Goal: Transaction & Acquisition: Download file/media

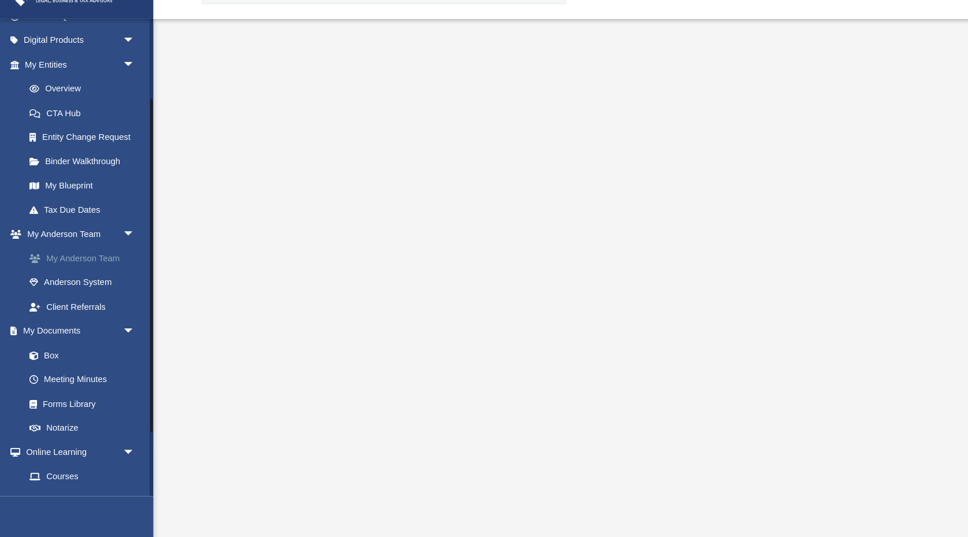
scroll to position [10, 0]
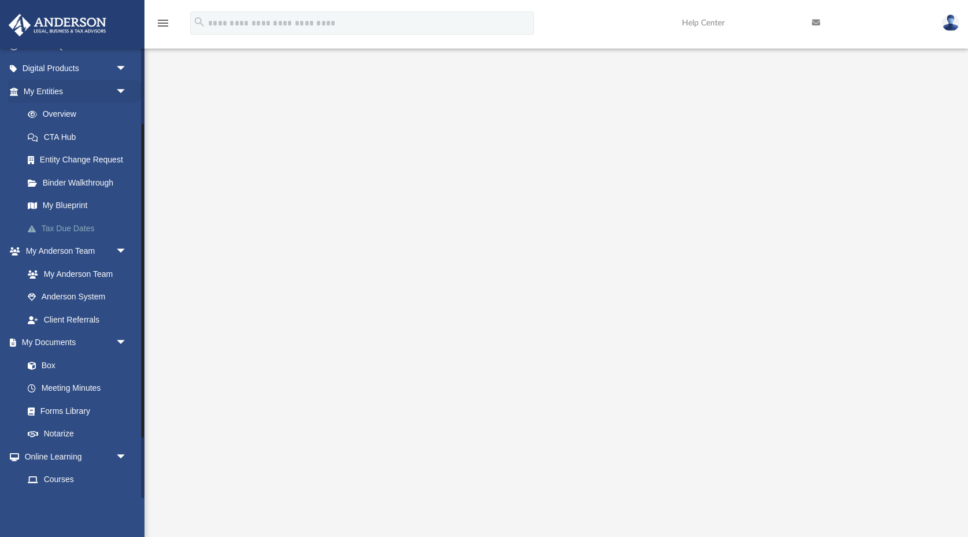
click at [77, 226] on link "Tax Due Dates" at bounding box center [80, 228] width 128 height 23
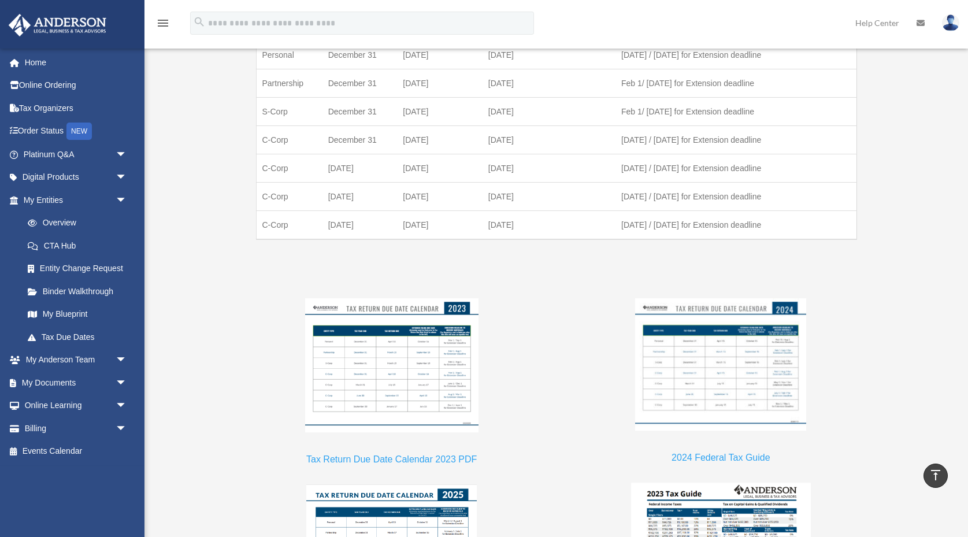
scroll to position [770, 0]
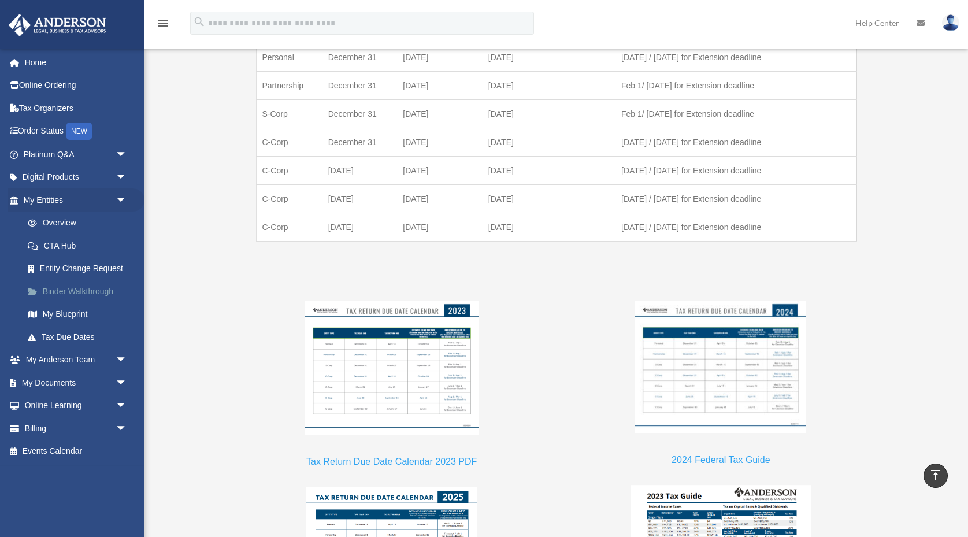
click at [89, 293] on link "Binder Walkthrough" at bounding box center [80, 291] width 128 height 23
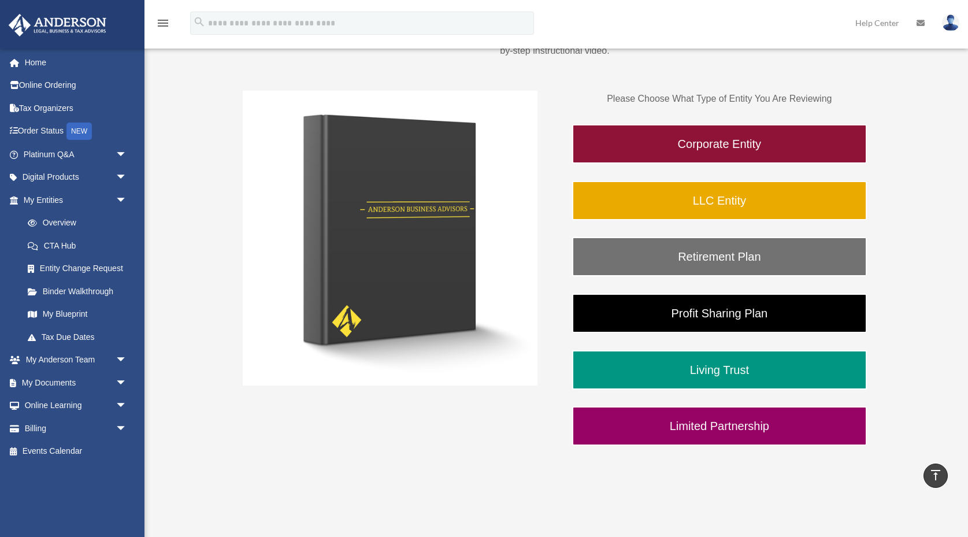
scroll to position [129, 0]
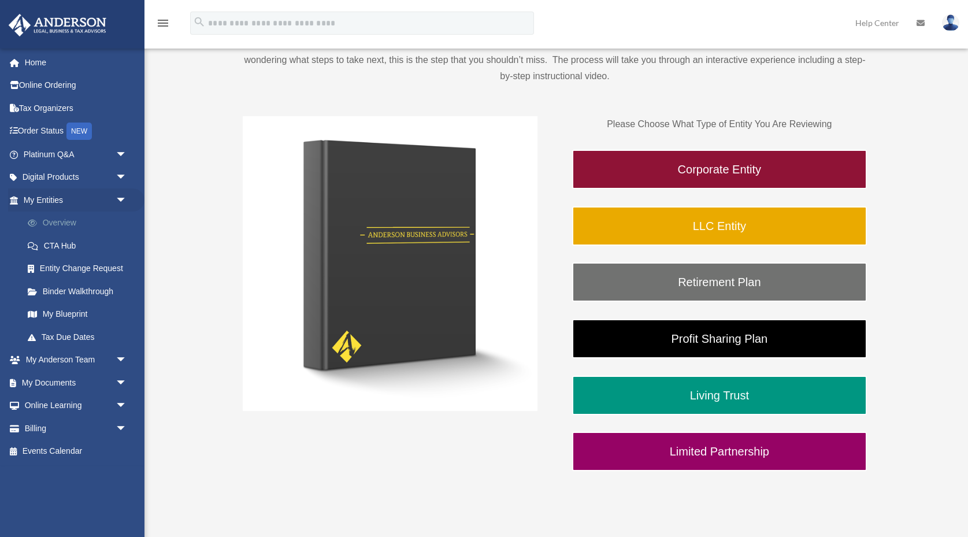
click at [79, 226] on link "Overview" at bounding box center [80, 222] width 128 height 23
click at [61, 222] on link "Overview" at bounding box center [80, 222] width 128 height 23
click at [59, 225] on link "Overview" at bounding box center [80, 222] width 128 height 23
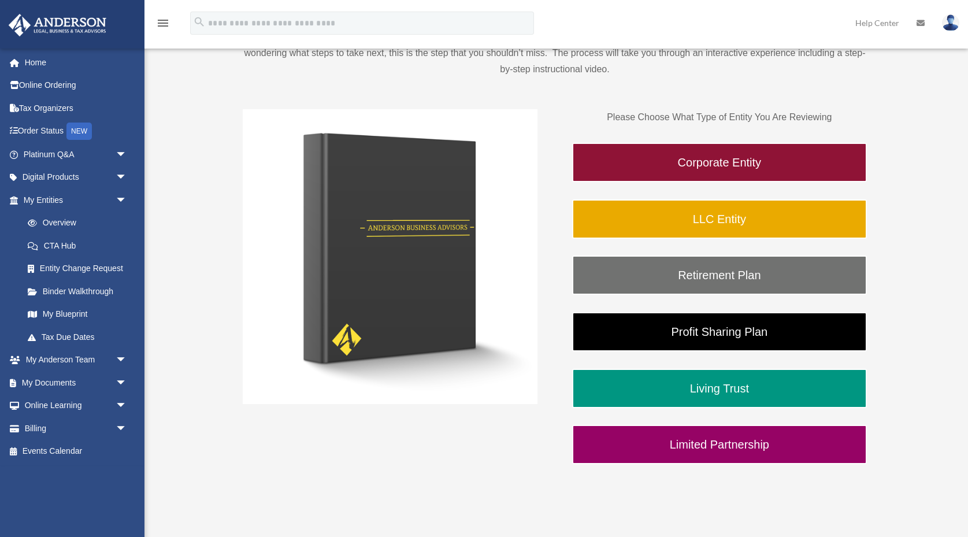
scroll to position [142, 0]
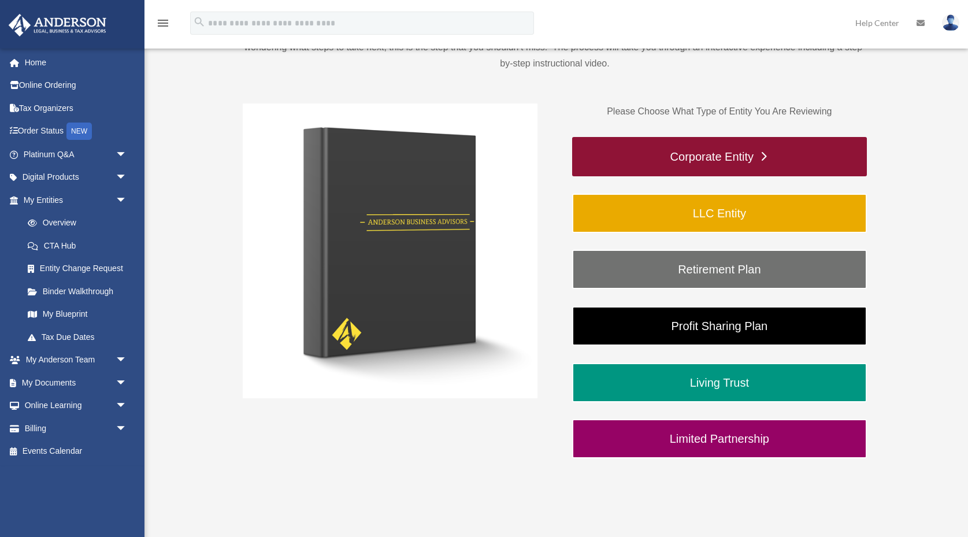
click at [592, 164] on link "Corporate Entity" at bounding box center [719, 156] width 295 height 39
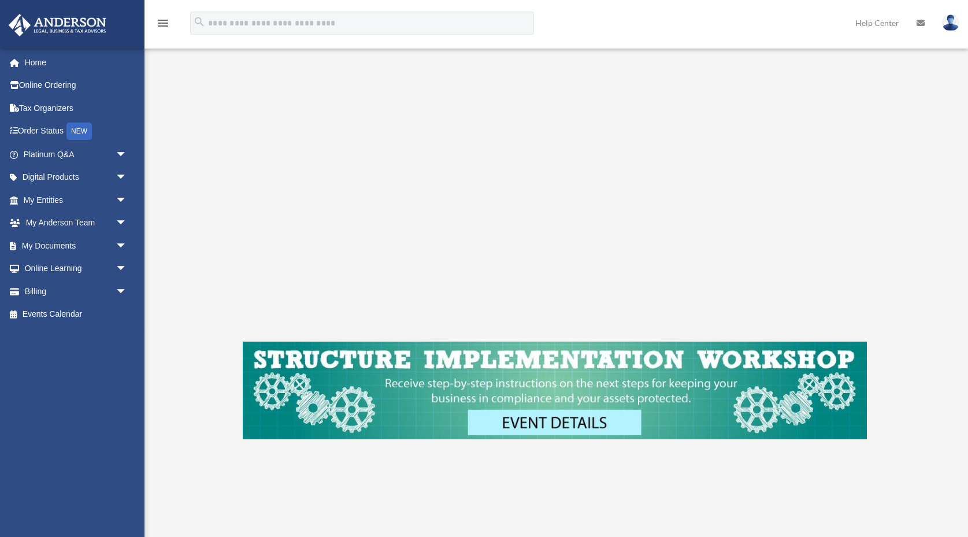
scroll to position [444, 0]
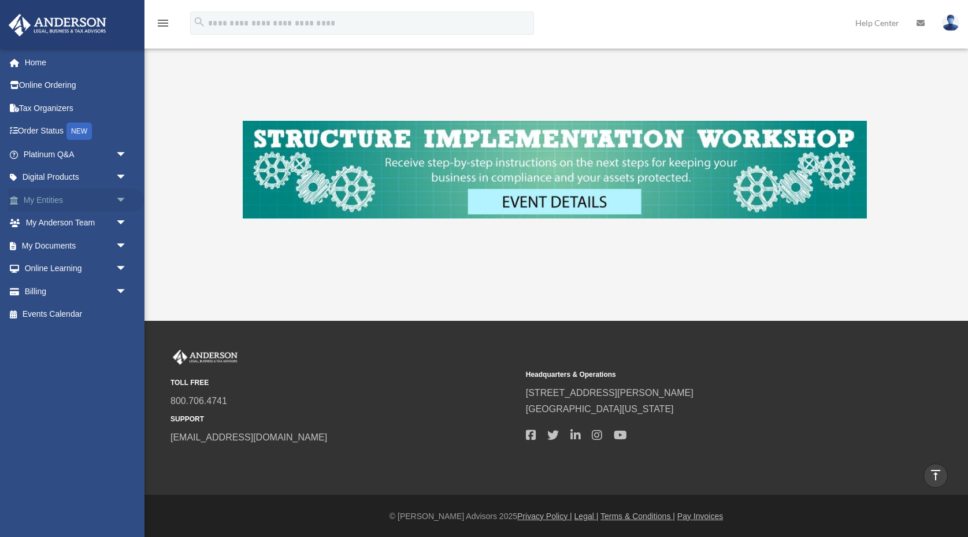
click at [78, 194] on link "My Entities arrow_drop_down" at bounding box center [76, 199] width 136 height 23
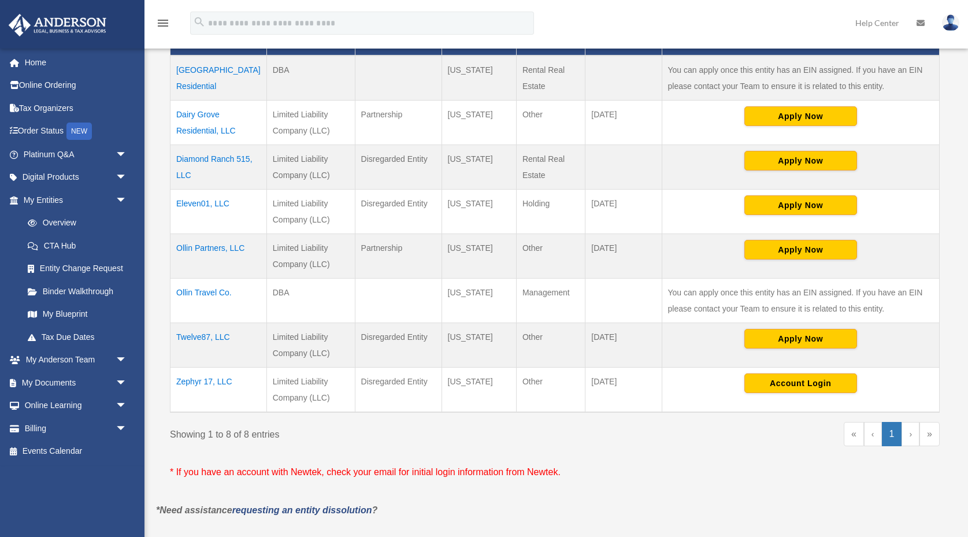
scroll to position [279, 0]
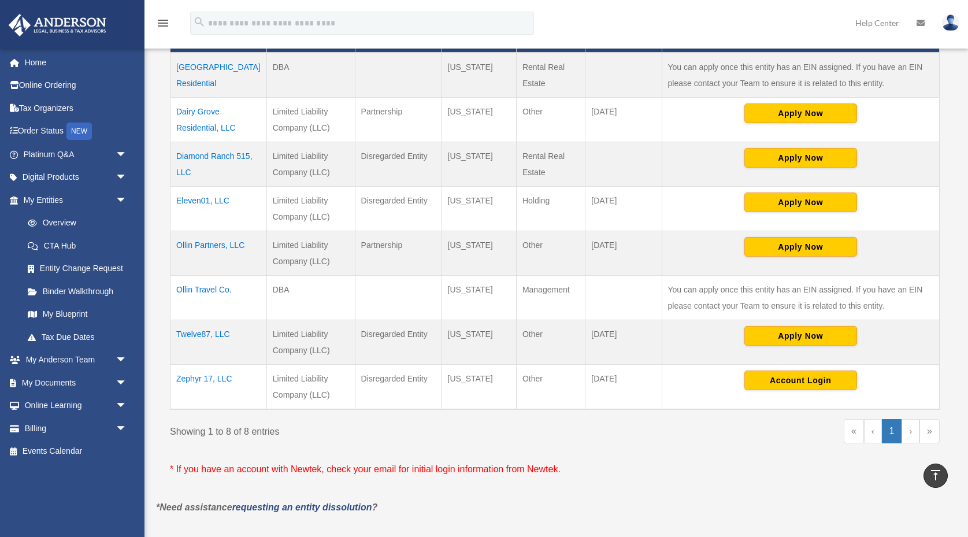
click at [202, 333] on td "Twelve87, LLC" at bounding box center [218, 342] width 96 height 44
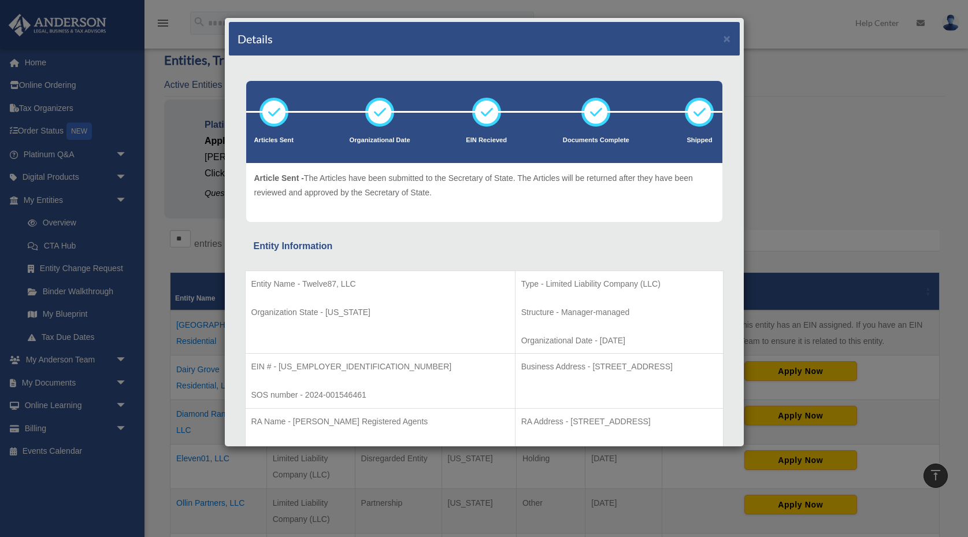
scroll to position [0, 0]
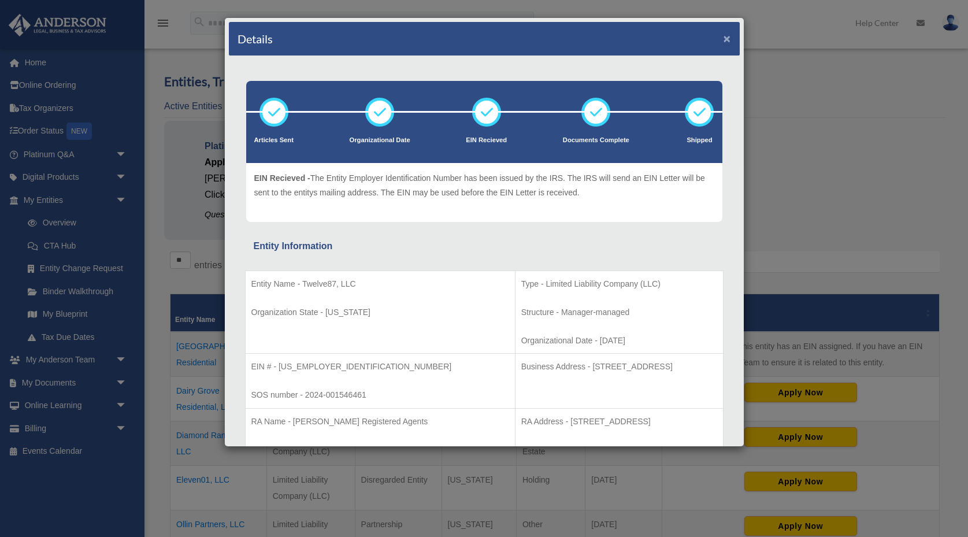
click at [728, 38] on button "×" at bounding box center [727, 38] width 8 height 12
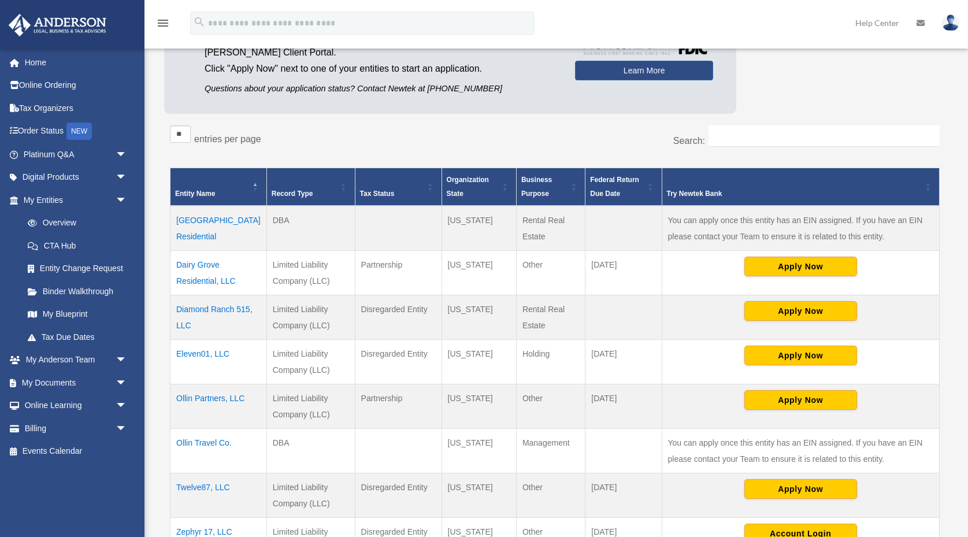
scroll to position [143, 0]
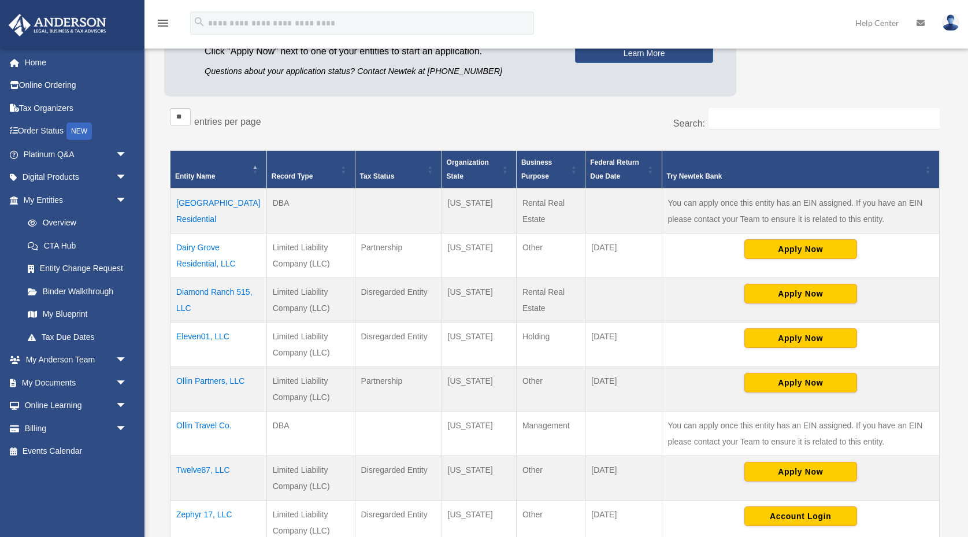
click at [206, 336] on td "Eleven01, LLC" at bounding box center [218, 344] width 96 height 44
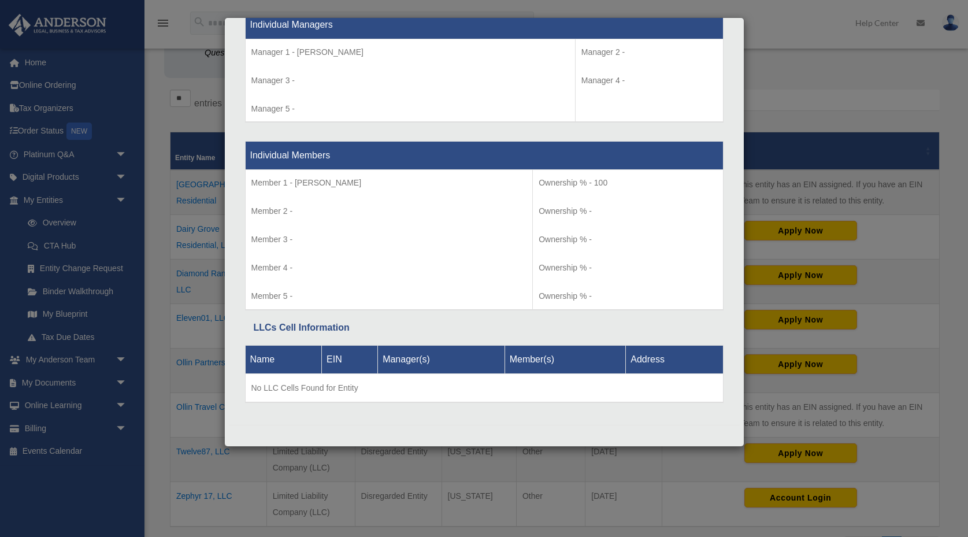
scroll to position [162, 0]
click at [191, 118] on div "Details × Articles Sent Organizational Date" at bounding box center [484, 268] width 968 height 537
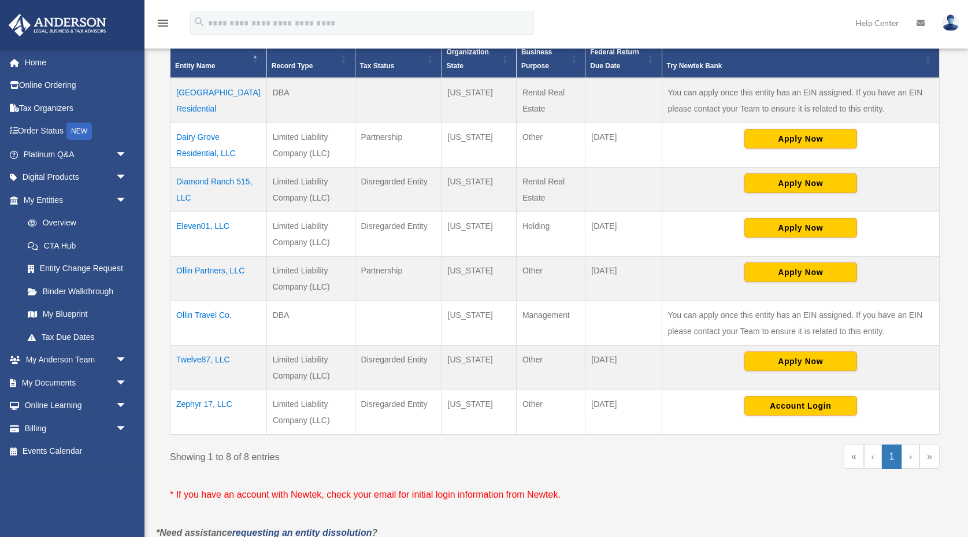
scroll to position [255, 0]
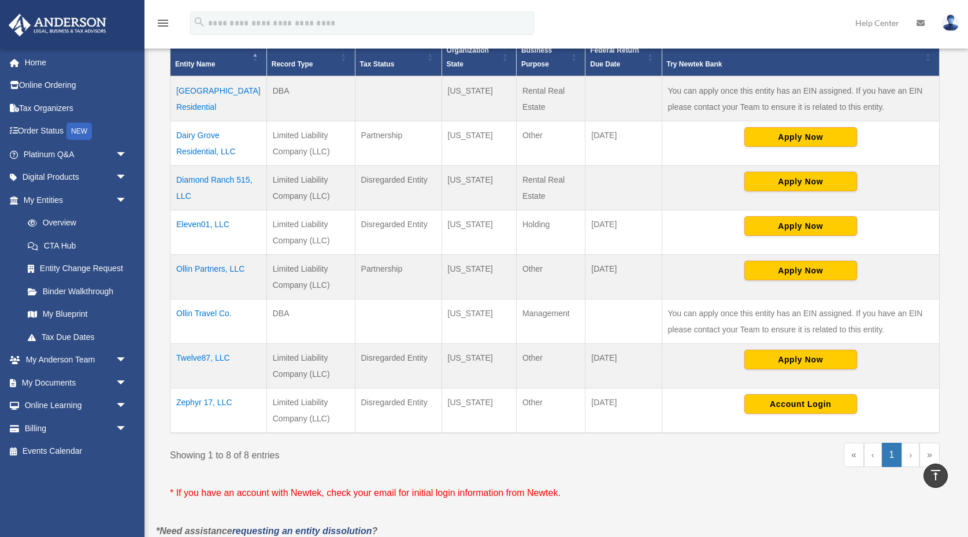
click at [207, 358] on td "Twelve87, LLC" at bounding box center [218, 366] width 96 height 44
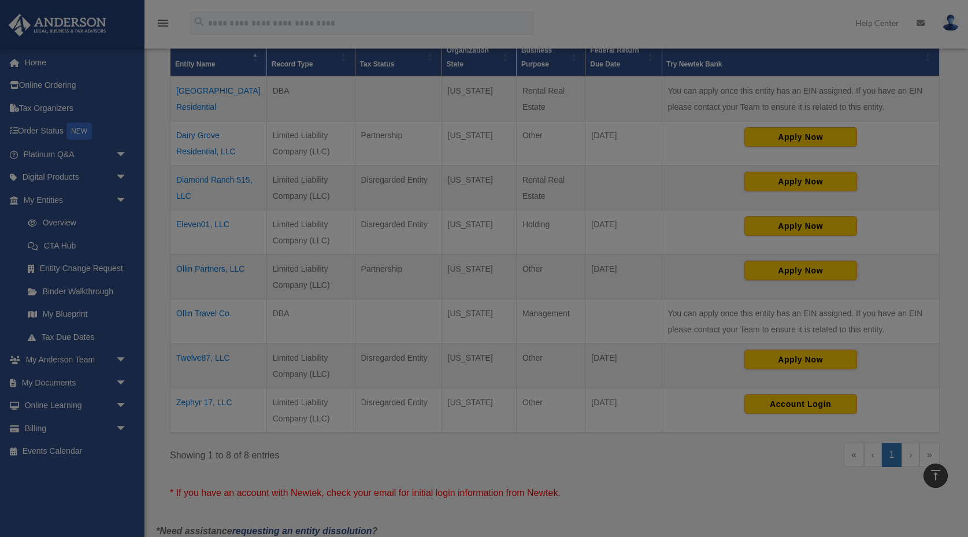
scroll to position [0, 0]
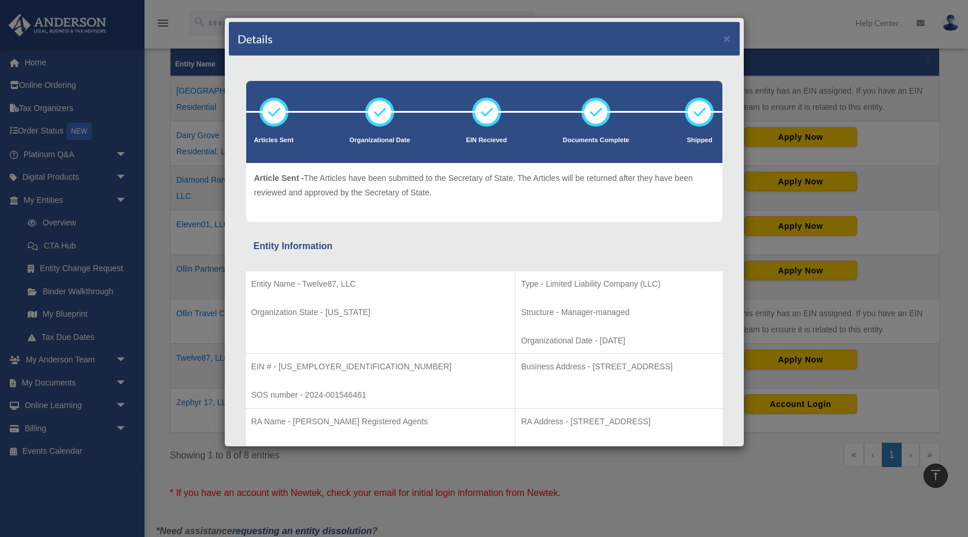
click at [159, 302] on div "Details × Articles Sent Organizational Date" at bounding box center [484, 268] width 968 height 537
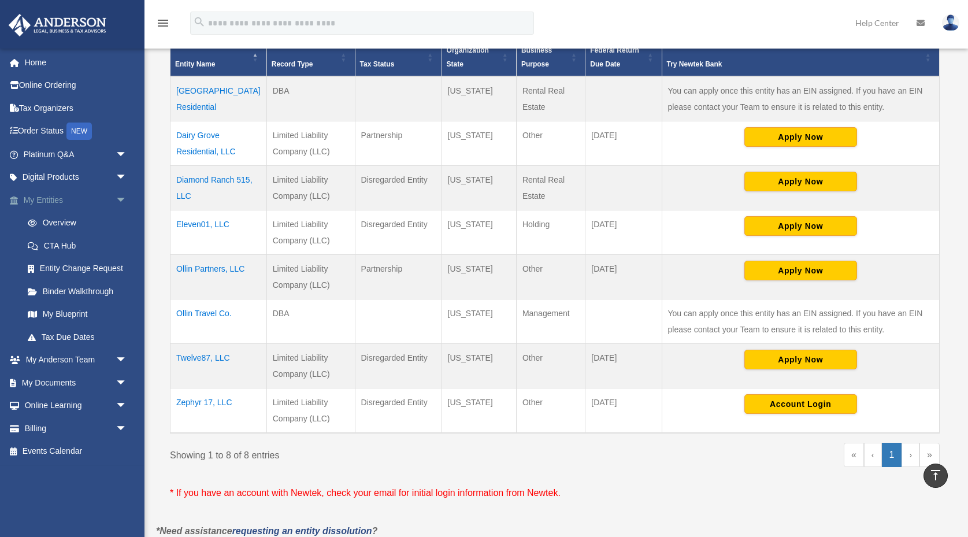
click at [78, 200] on link "My Entities arrow_drop_down" at bounding box center [76, 199] width 136 height 23
click at [55, 340] on link "Tax Due Dates" at bounding box center [80, 336] width 128 height 23
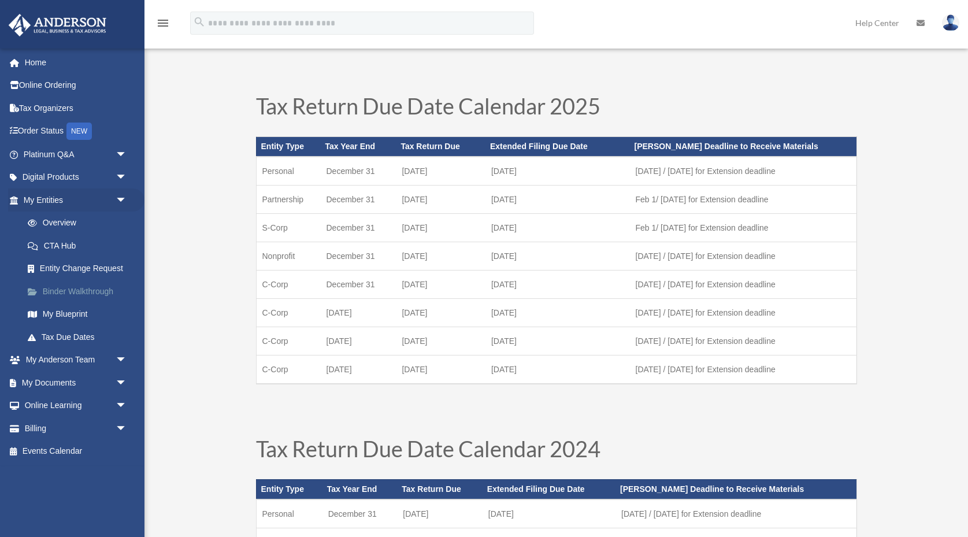
click at [113, 292] on link "Binder Walkthrough" at bounding box center [80, 291] width 128 height 23
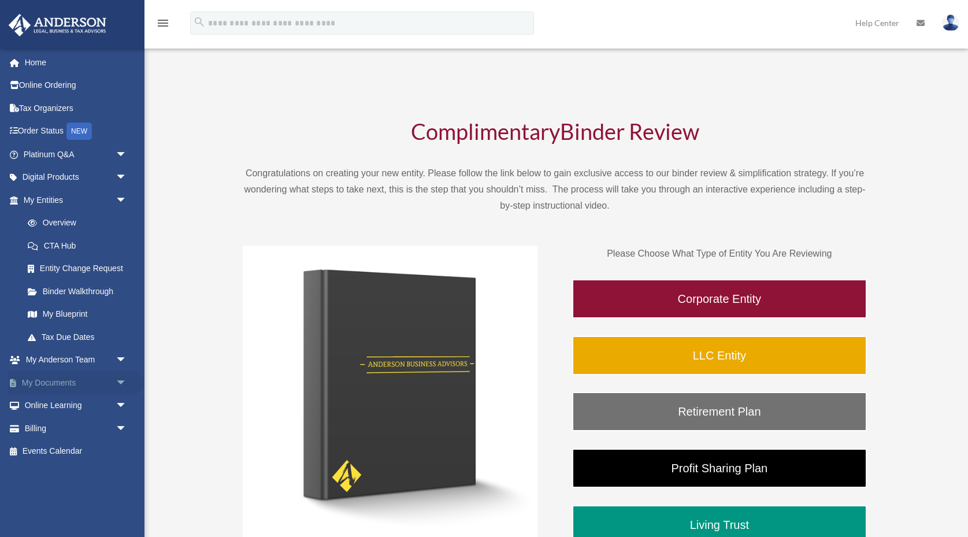
click at [57, 383] on link "My Documents arrow_drop_down" at bounding box center [76, 382] width 136 height 23
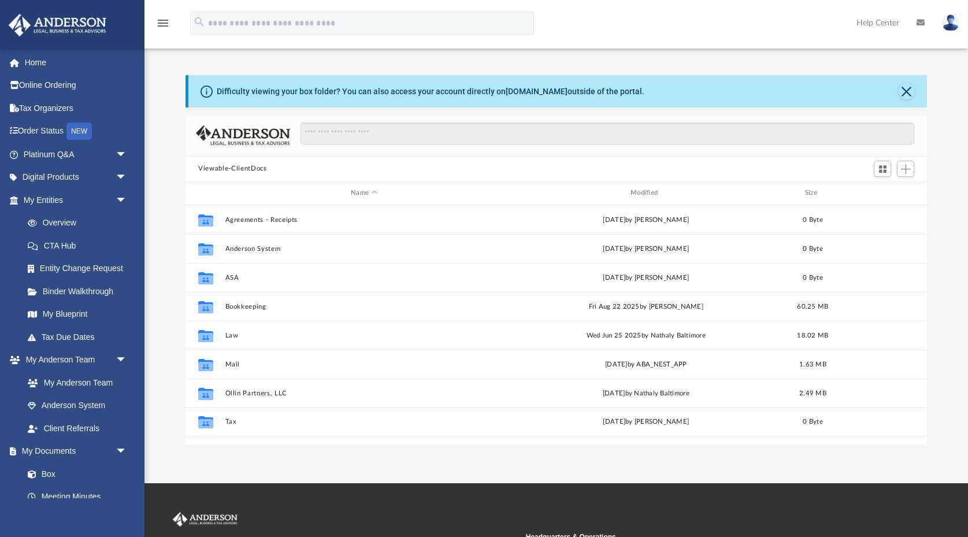
scroll to position [262, 741]
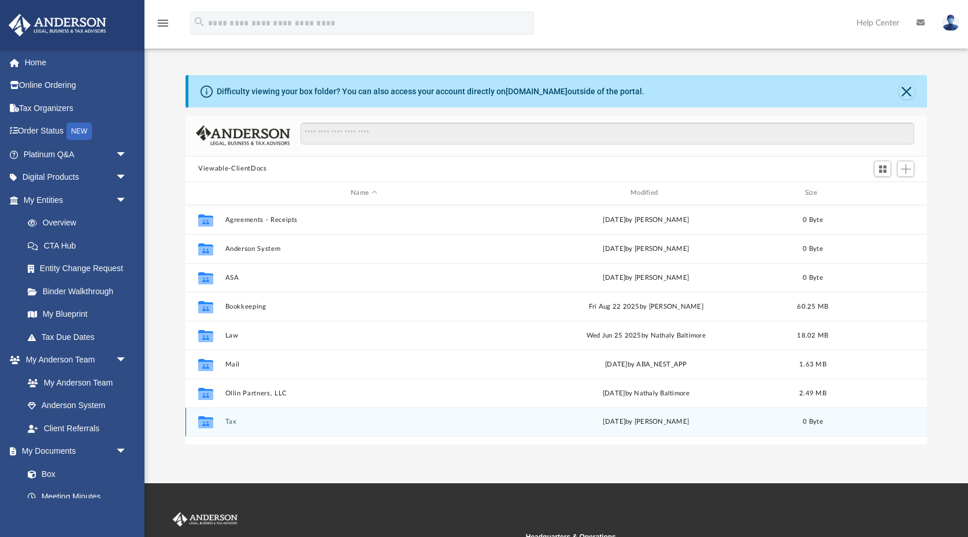
click at [232, 419] on button "Tax" at bounding box center [363, 422] width 277 height 8
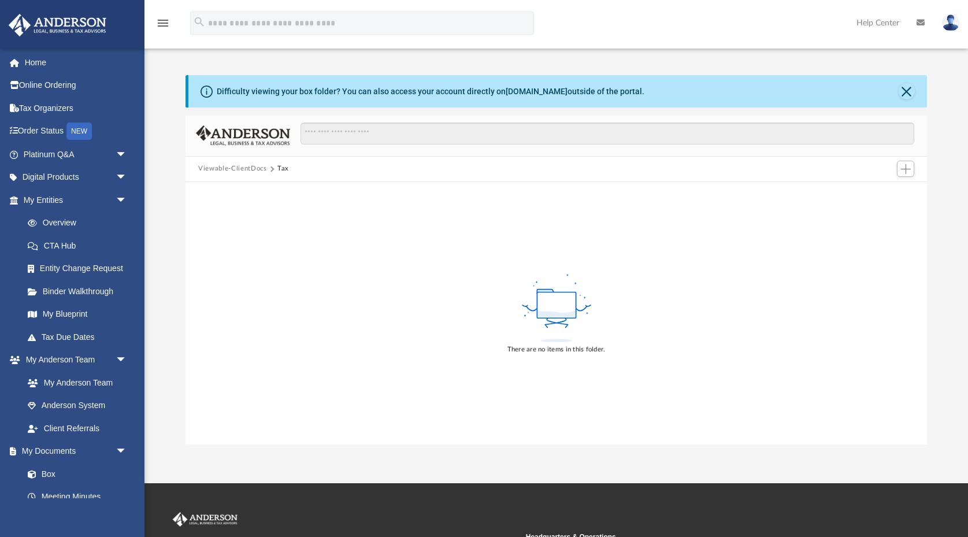
click at [243, 179] on div "Viewable-ClientDocs Tax" at bounding box center [555, 169] width 741 height 25
click at [243, 169] on button "Viewable-ClientDocs" at bounding box center [232, 168] width 68 height 10
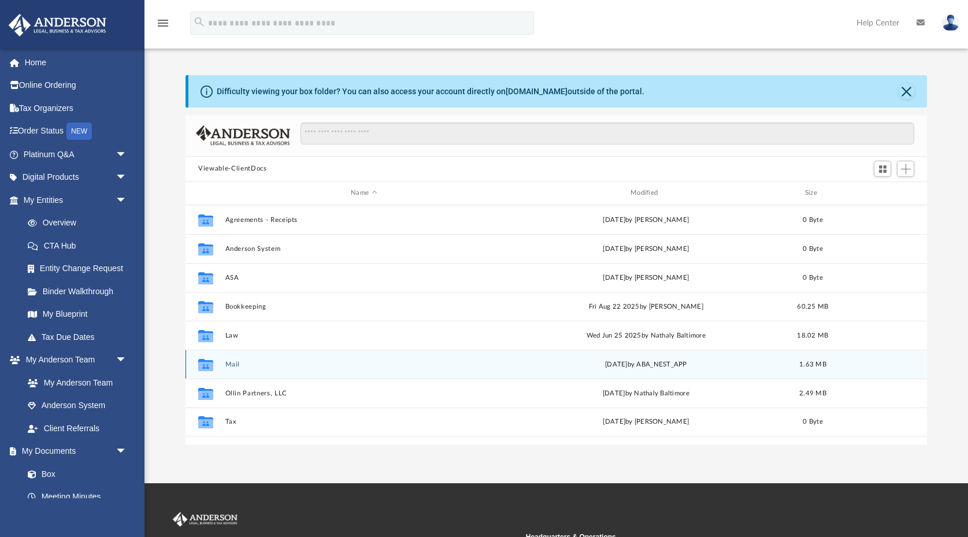
click at [229, 368] on div "Collaborated Folder Mail [DATE] by ABA_NEST_APP 1.63 MB" at bounding box center [555, 363] width 741 height 29
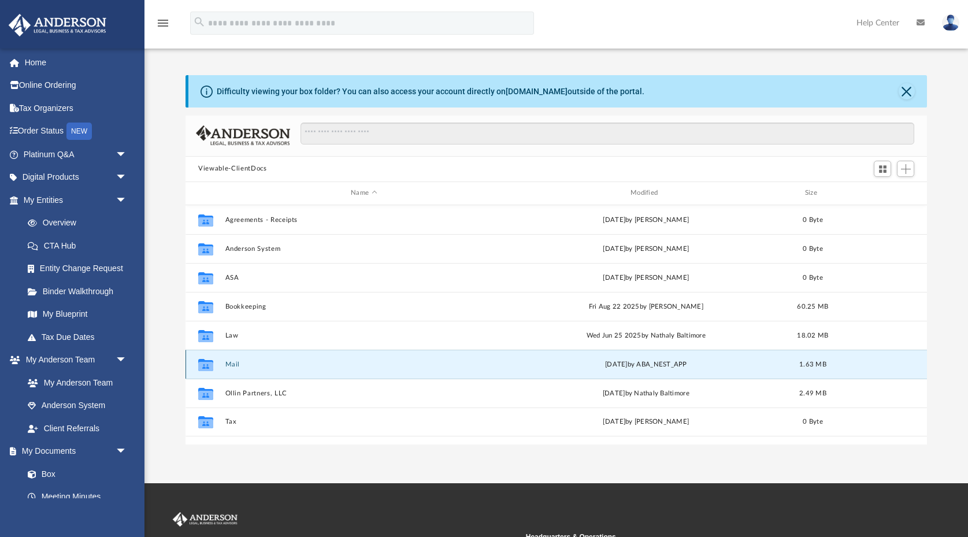
click at [233, 360] on button "Mail" at bounding box center [363, 364] width 277 height 8
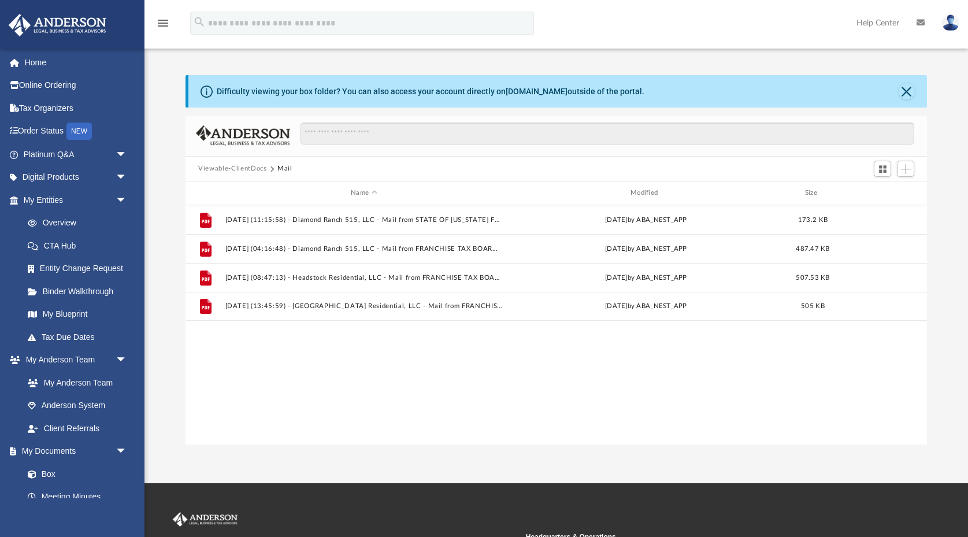
click at [239, 170] on button "Viewable-ClientDocs" at bounding box center [232, 168] width 68 height 10
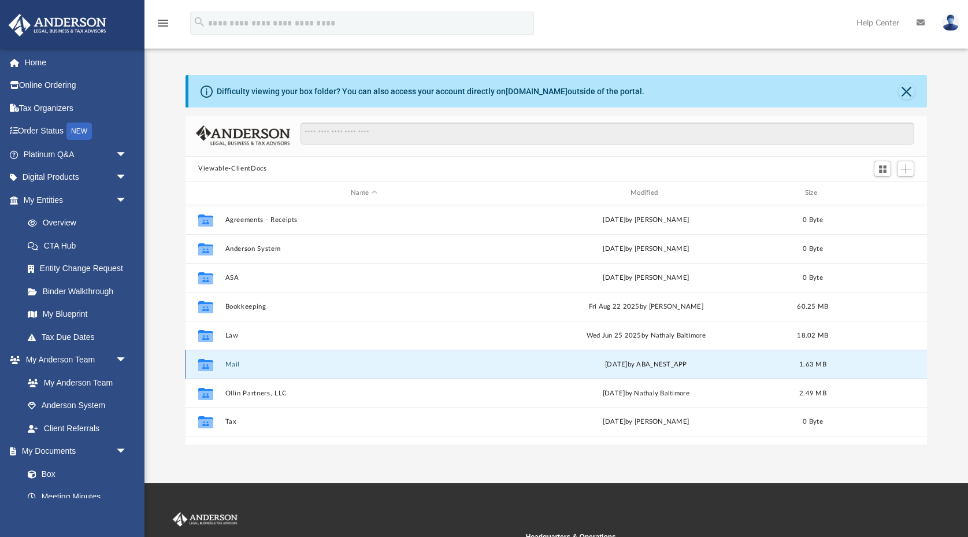
click at [230, 366] on button "Mail" at bounding box center [363, 364] width 277 height 8
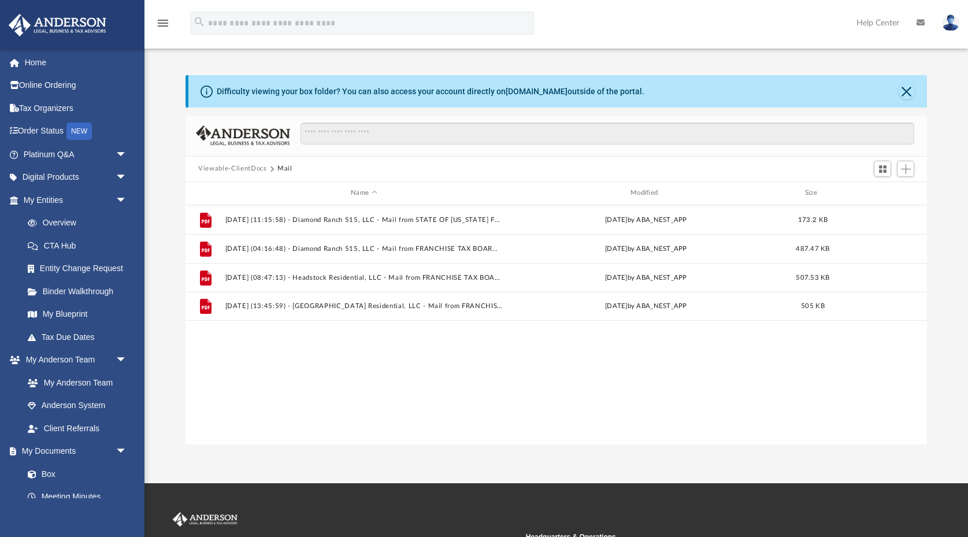
click at [240, 169] on button "Viewable-ClientDocs" at bounding box center [232, 168] width 68 height 10
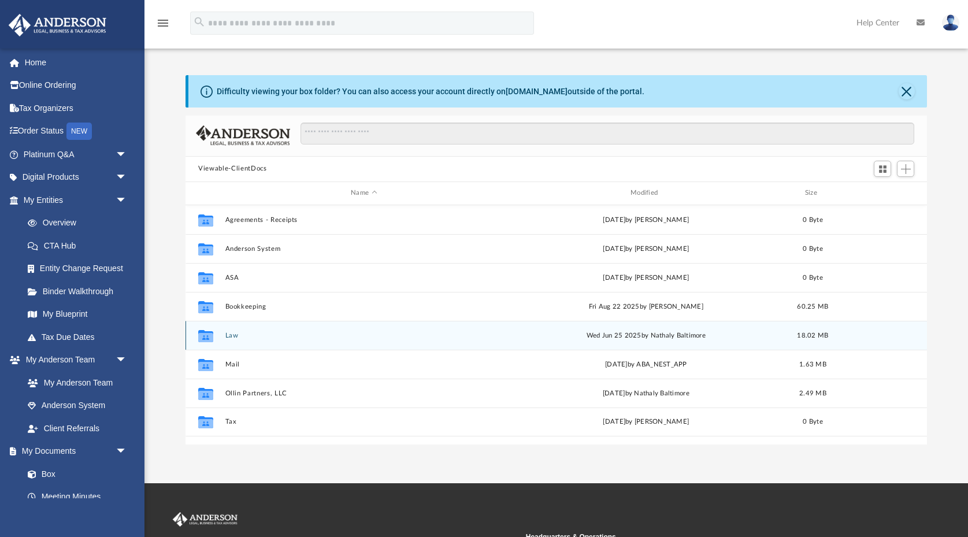
click at [232, 331] on button "Law" at bounding box center [363, 335] width 277 height 8
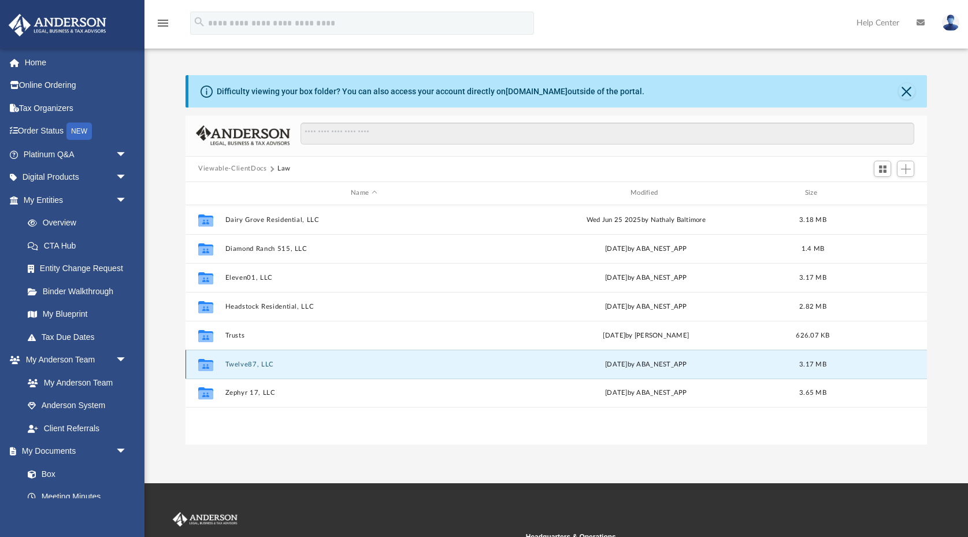
click at [242, 362] on button "Twelve87, LLC" at bounding box center [363, 364] width 277 height 8
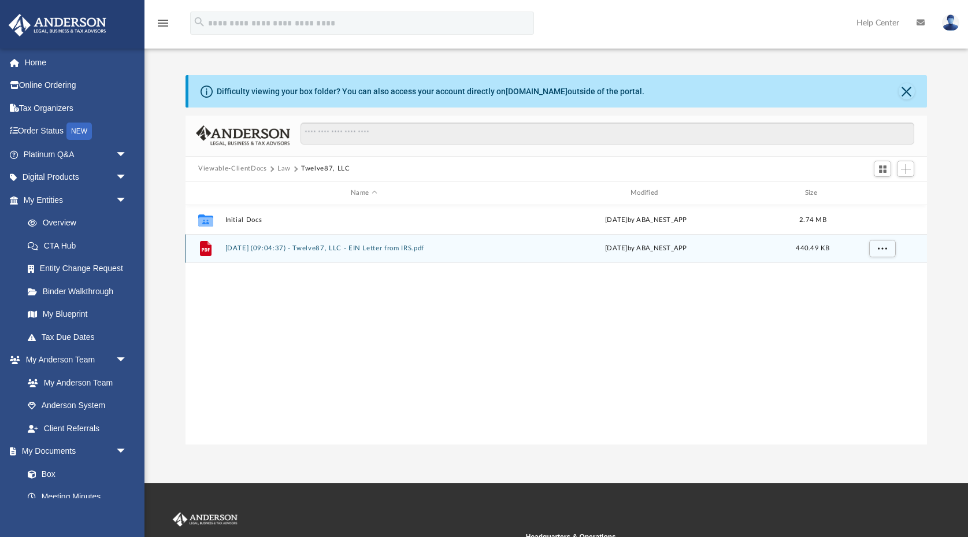
click at [269, 251] on button "[DATE] (09:04:37) - Twelve87, LLC - EIN Letter from IRS.pdf" at bounding box center [363, 248] width 277 height 8
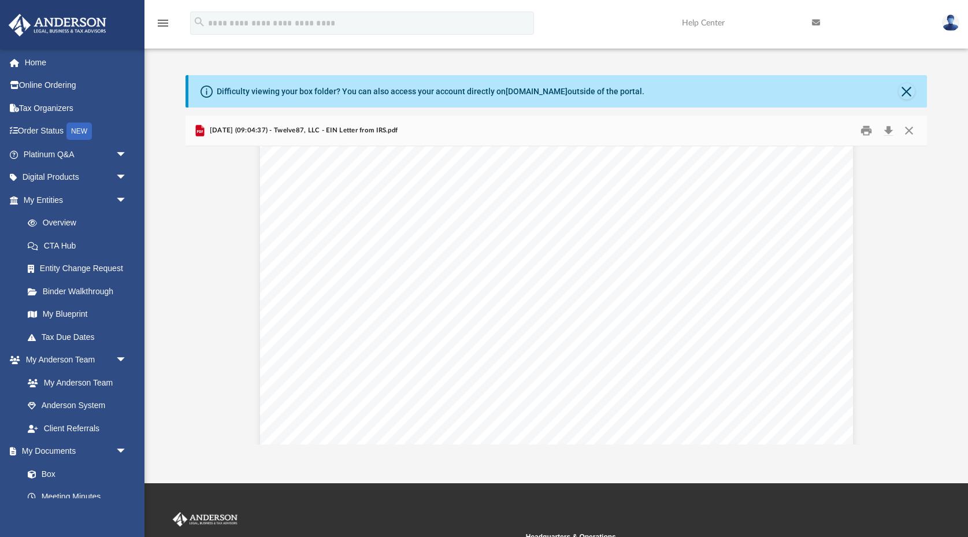
scroll to position [0, 0]
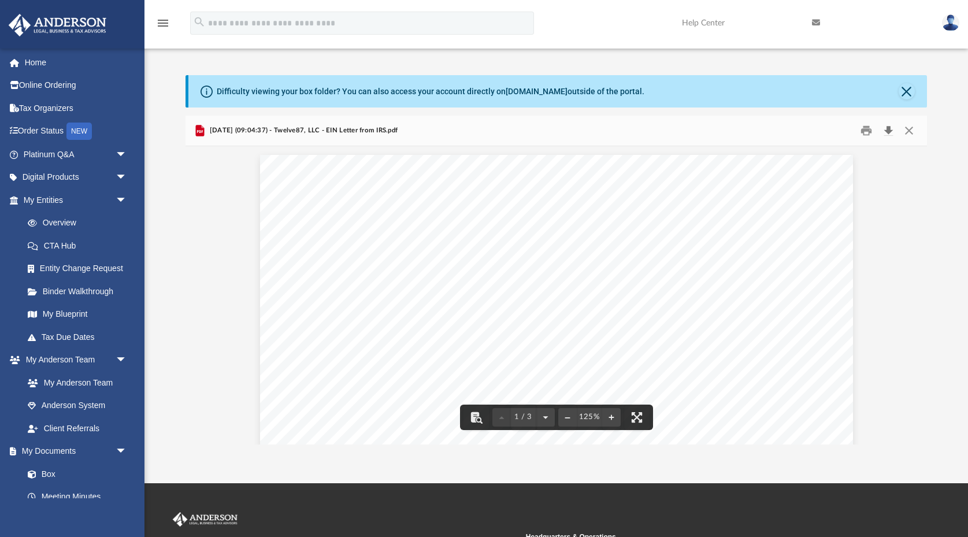
click at [888, 131] on button "Download" at bounding box center [887, 130] width 21 height 18
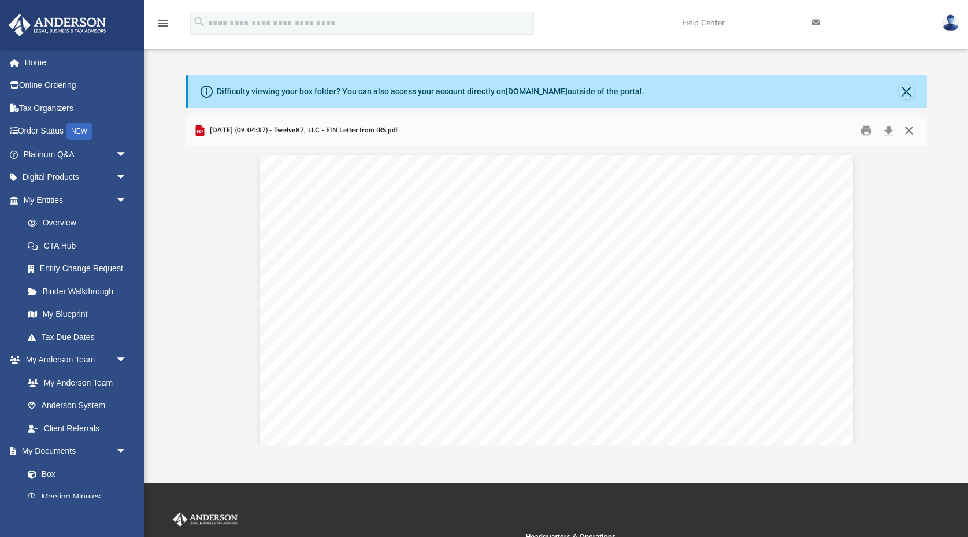
click at [910, 133] on button "Close" at bounding box center [908, 130] width 21 height 18
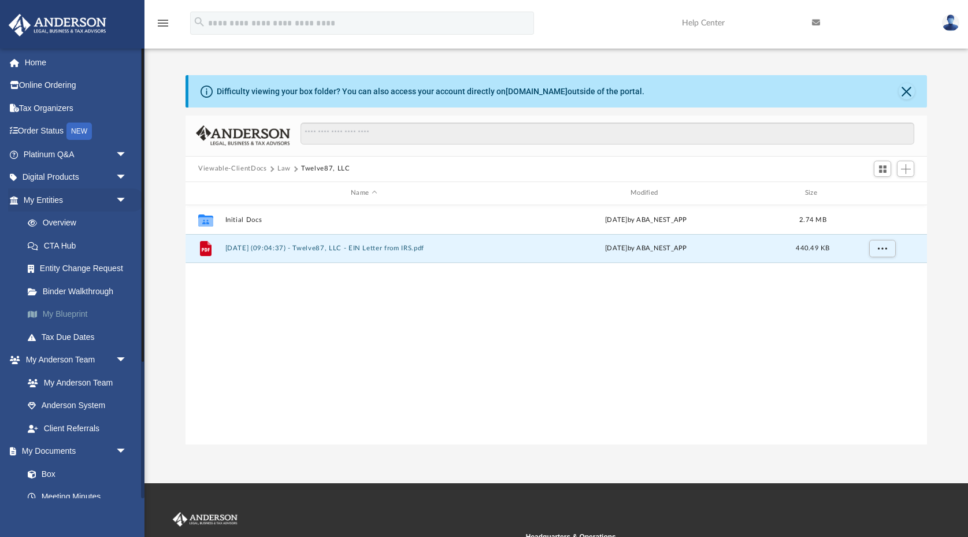
click at [67, 315] on link "My Blueprint" at bounding box center [80, 314] width 128 height 23
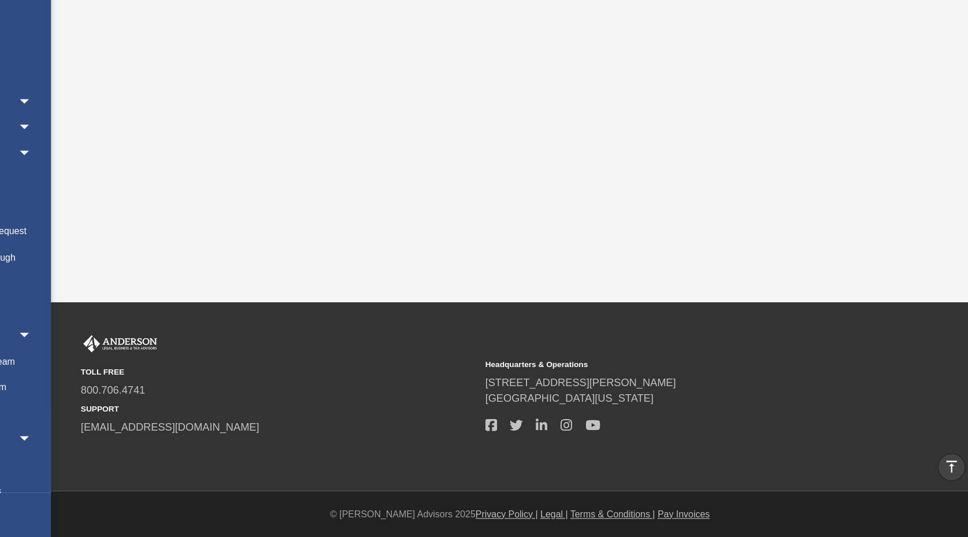
scroll to position [246, 0]
